Goal: Information Seeking & Learning: Learn about a topic

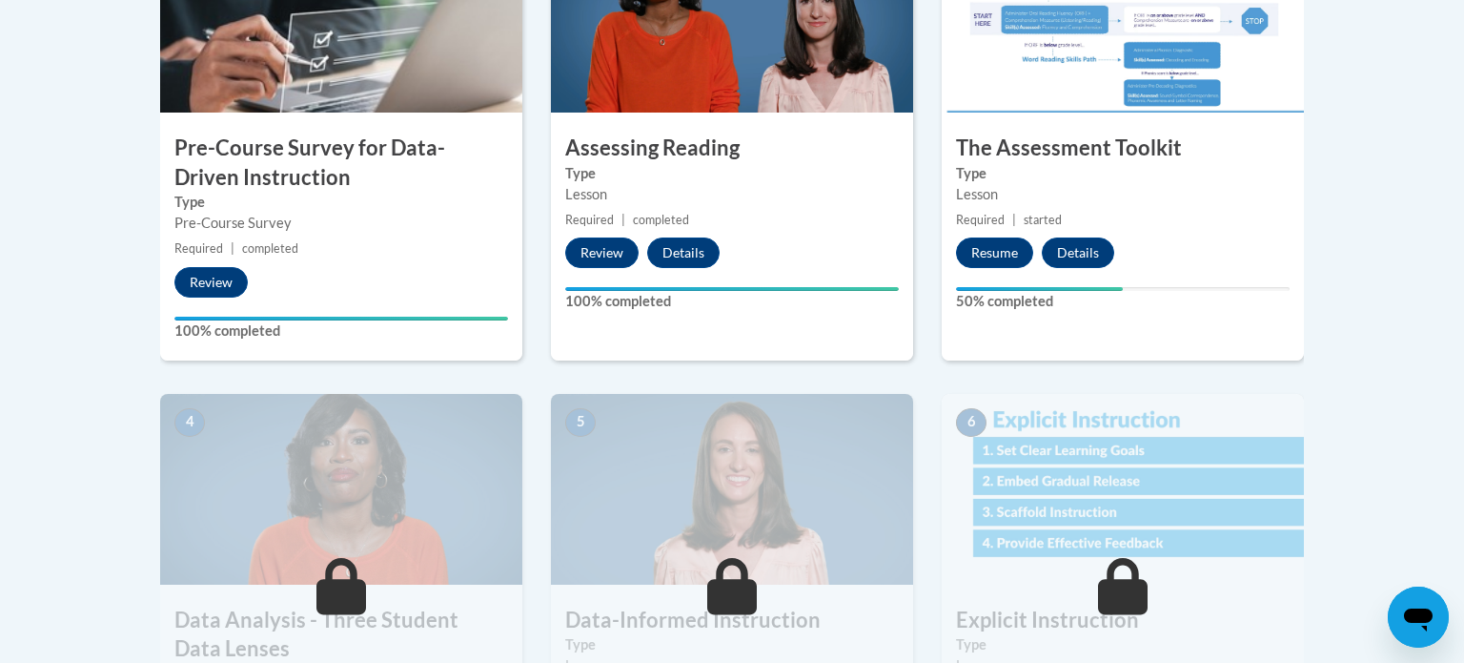
scroll to position [721, 0]
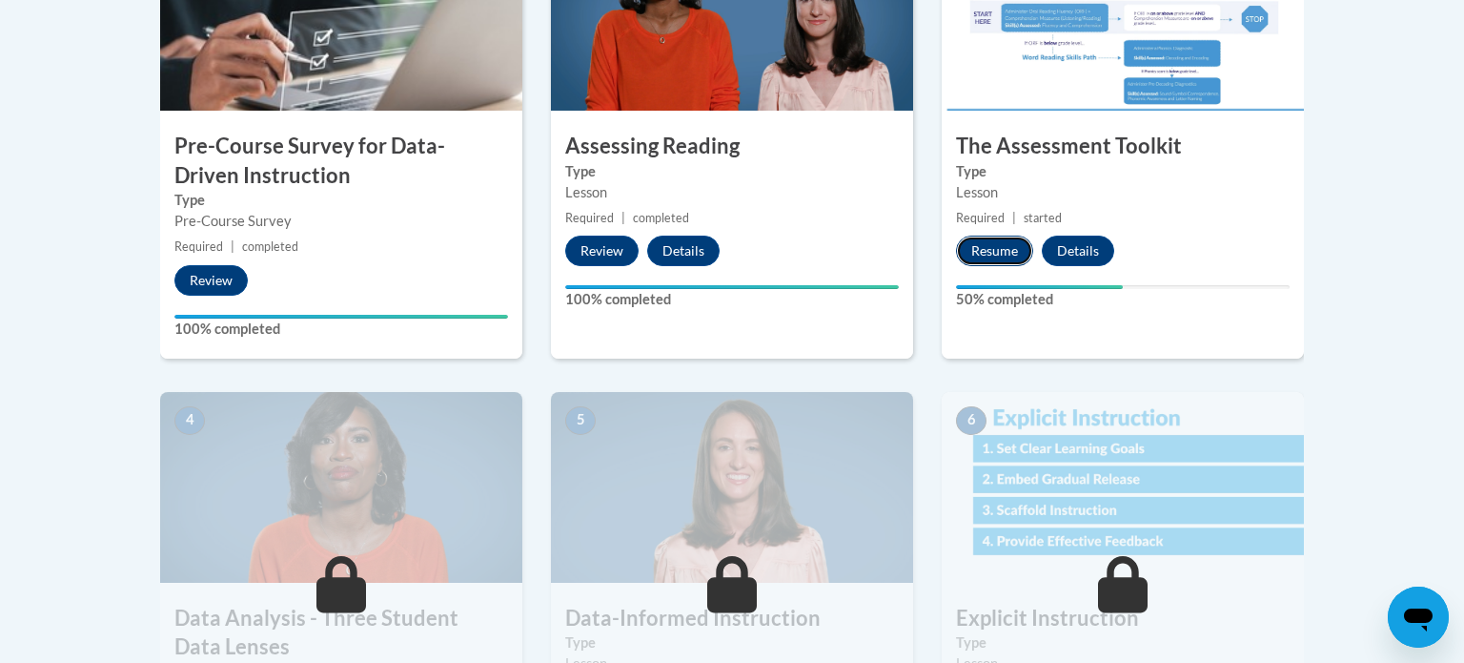
click at [992, 248] on button "Resume" at bounding box center [994, 250] width 77 height 31
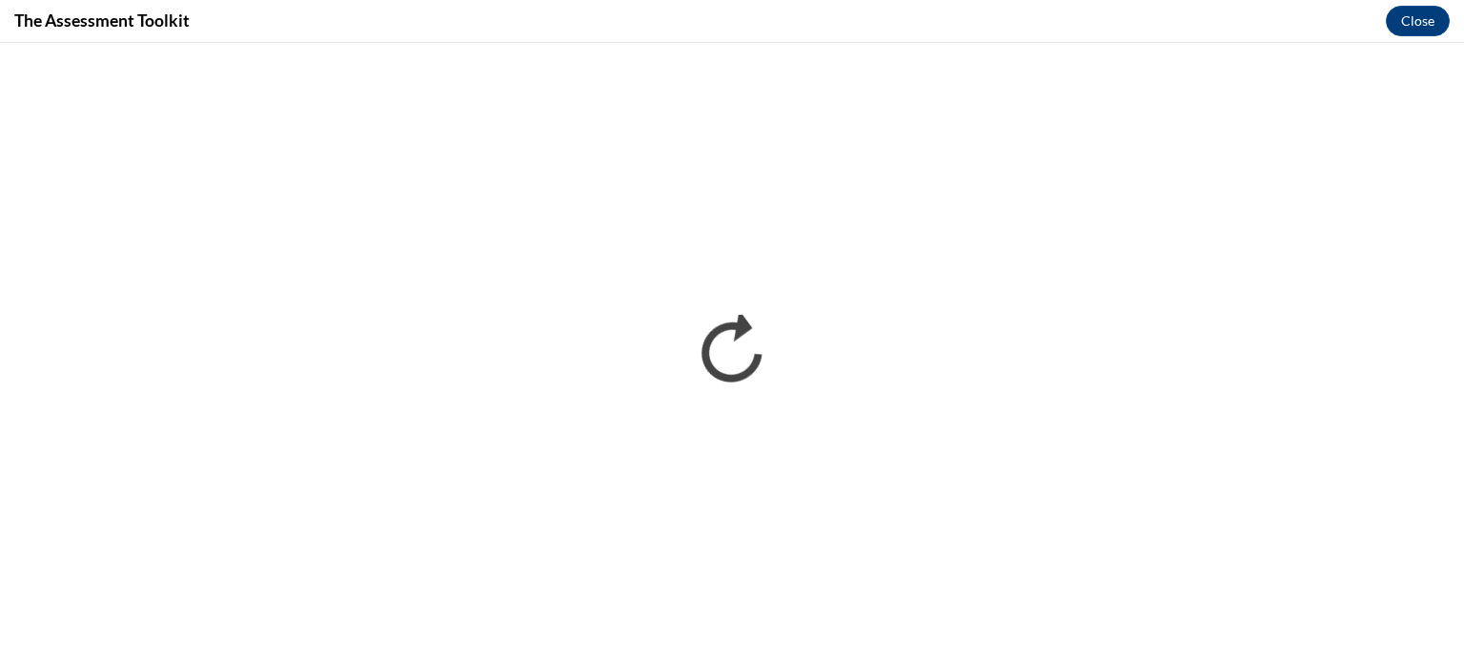
scroll to position [0, 0]
